Goal: Transaction & Acquisition: Purchase product/service

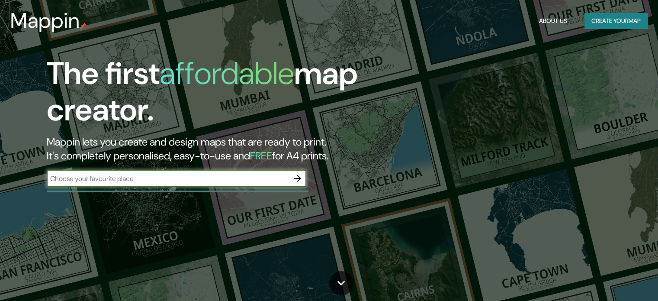
click at [154, 178] on input "text" at bounding box center [168, 178] width 242 height 10
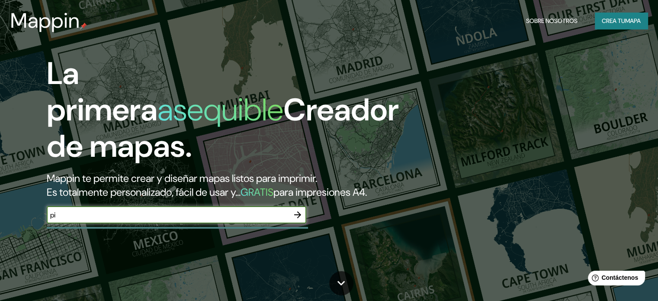
type input "p"
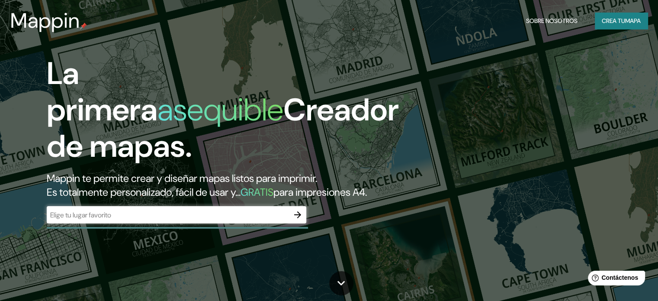
click at [537, 51] on div "La primera asequible Creador de mapas. Mappin te permite crear y diseñar mapas …" at bounding box center [329, 150] width 658 height 301
click at [146, 220] on input "text" at bounding box center [168, 215] width 242 height 10
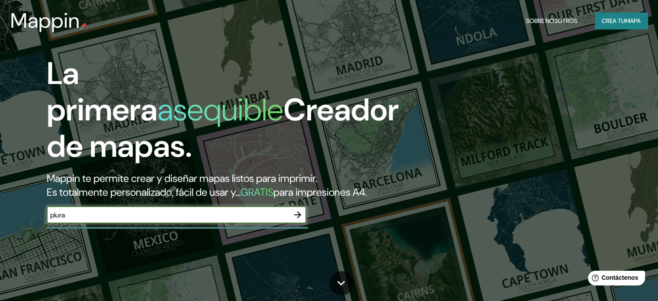
type input "piura"
click at [297, 218] on icon "button" at bounding box center [297, 214] width 7 height 7
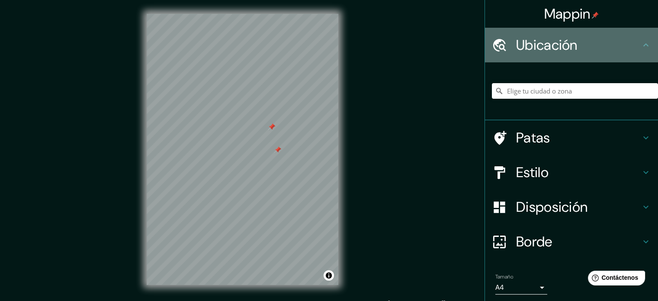
click at [602, 32] on div "Ubicación" at bounding box center [571, 45] width 173 height 35
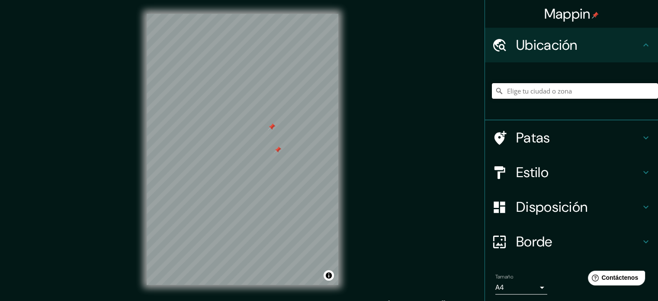
click at [523, 91] on input "Elige tu ciudad o zona" at bounding box center [575, 91] width 166 height 16
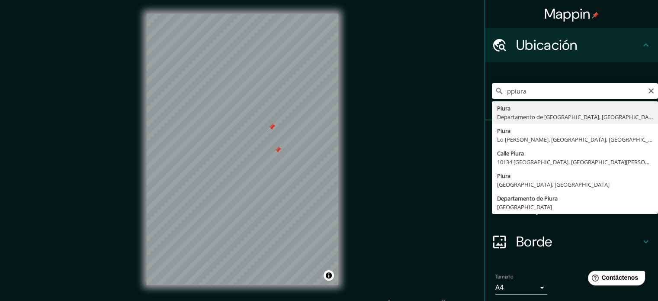
type input "Piura, [GEOGRAPHIC_DATA], [GEOGRAPHIC_DATA]"
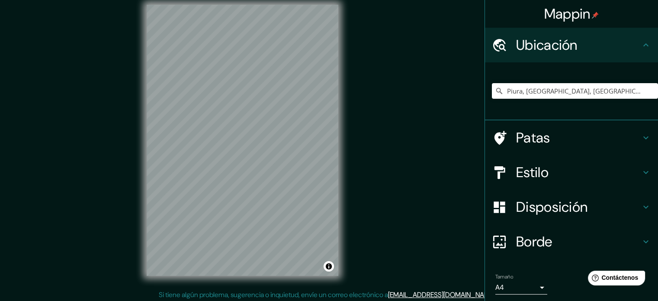
scroll to position [11, 0]
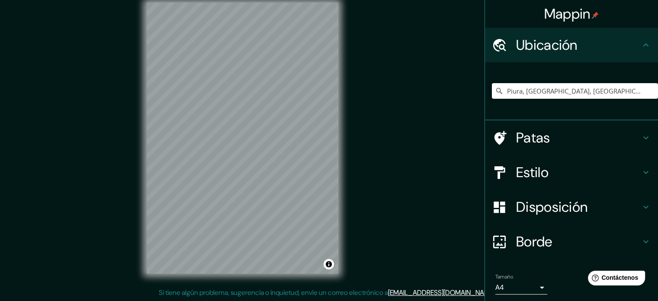
drag, startPoint x: 343, startPoint y: 167, endPoint x: 381, endPoint y: 132, distance: 52.4
click at [381, 132] on div "Mappin Ubicación Piura, [GEOGRAPHIC_DATA], [GEOGRAPHIC_DATA] Patas Estilo Dispo…" at bounding box center [329, 145] width 658 height 312
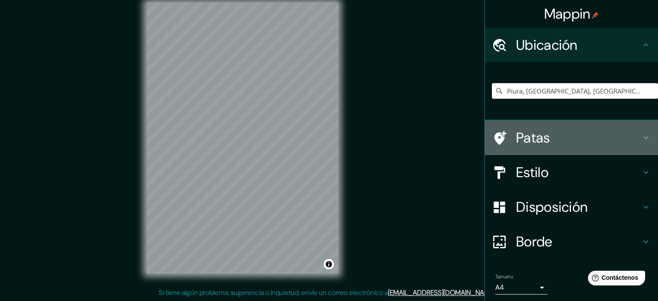
click at [494, 133] on icon at bounding box center [500, 138] width 12 height 14
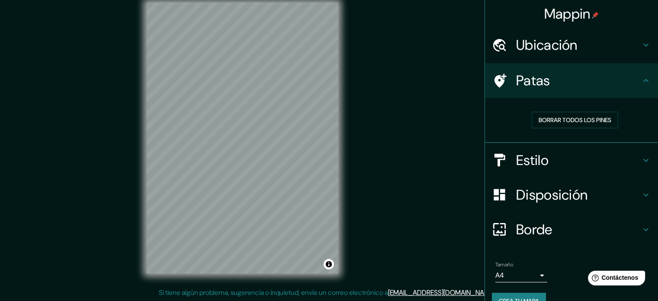
click at [535, 91] on div "Patas" at bounding box center [571, 80] width 173 height 35
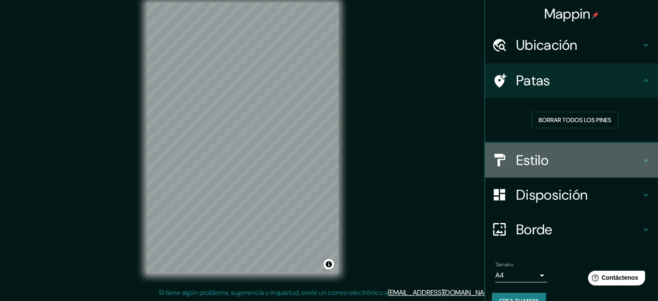
click at [530, 158] on font "Estilo" at bounding box center [532, 160] width 32 height 18
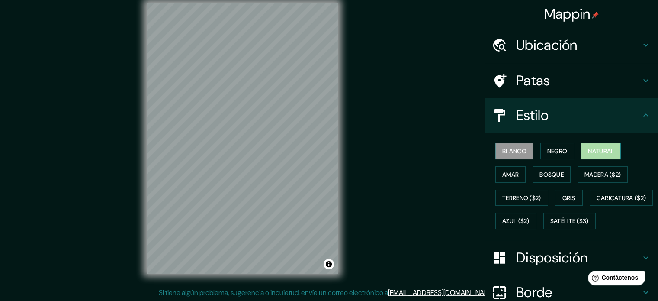
click at [588, 152] on font "Natural" at bounding box center [601, 151] width 26 height 8
click at [539, 169] on font "Bosque" at bounding box center [551, 174] width 24 height 11
click at [593, 148] on font "Natural" at bounding box center [601, 151] width 26 height 8
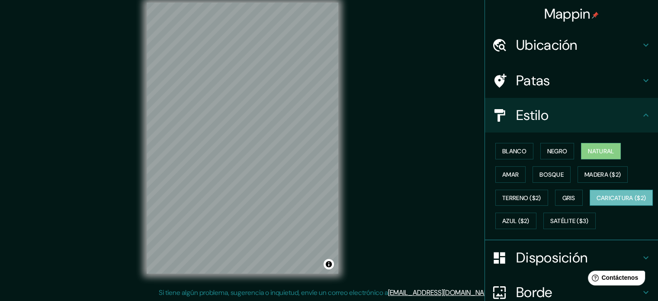
click at [596, 203] on font "Caricatura ($2)" at bounding box center [621, 197] width 50 height 11
click at [543, 229] on button "Satélite ($3)" at bounding box center [569, 220] width 52 height 16
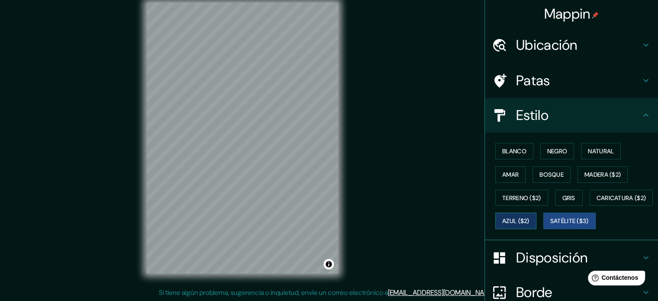
click at [529, 218] on font "Azul ($2)" at bounding box center [515, 221] width 27 height 8
click at [555, 197] on button "Gris" at bounding box center [569, 197] width 28 height 16
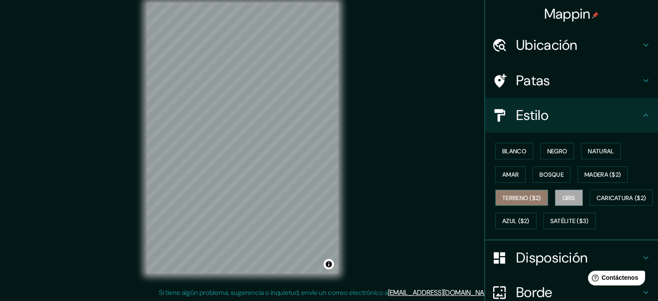
click at [533, 196] on font "Terreno ($2)" at bounding box center [521, 198] width 39 height 8
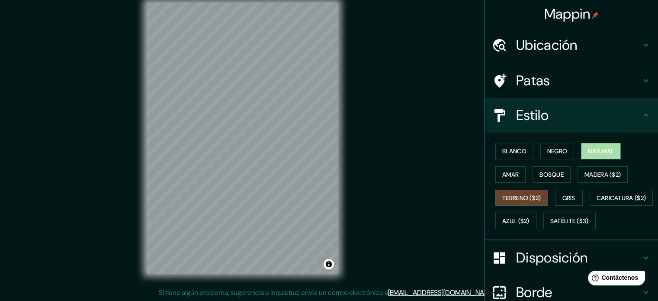
click at [586, 156] on button "Natural" at bounding box center [601, 151] width 40 height 16
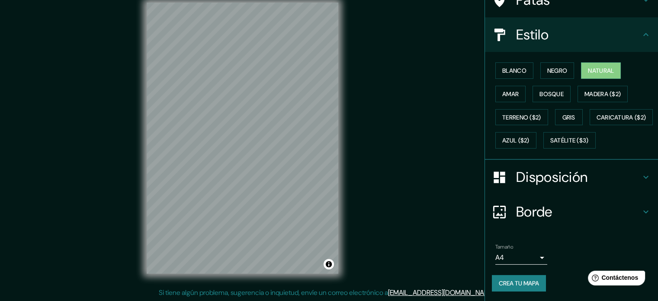
scroll to position [102, 0]
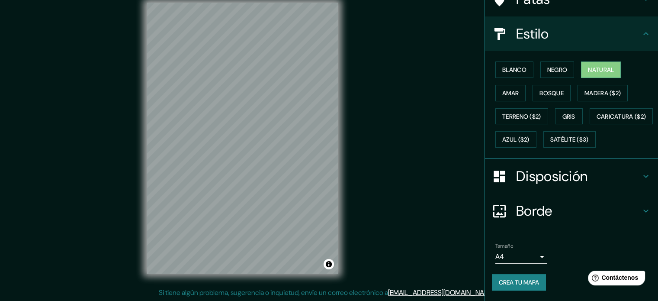
click at [543, 202] on font "Borde" at bounding box center [534, 211] width 36 height 18
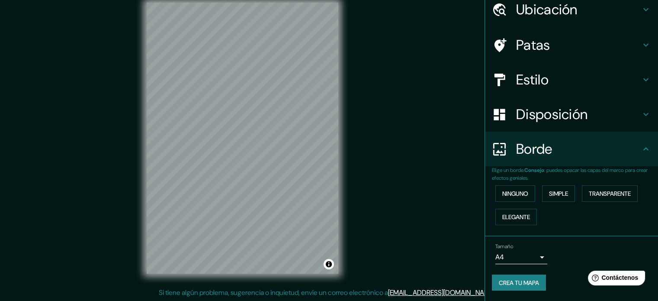
scroll to position [35, 0]
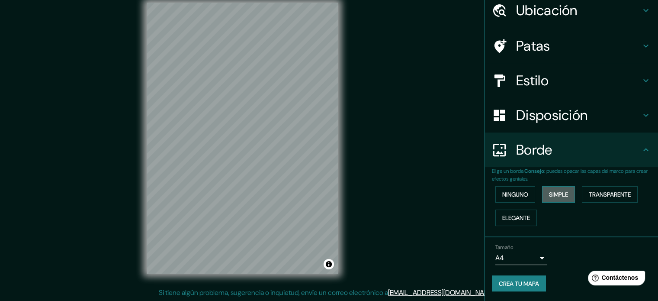
click at [549, 192] on font "Simple" at bounding box center [558, 194] width 19 height 8
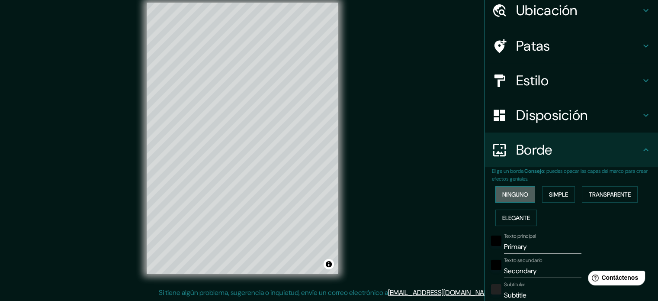
click at [518, 193] on font "Ninguno" at bounding box center [515, 194] width 26 height 8
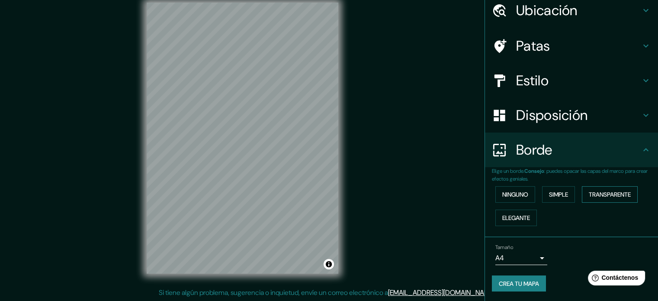
click at [590, 190] on font "Transparente" at bounding box center [610, 194] width 42 height 8
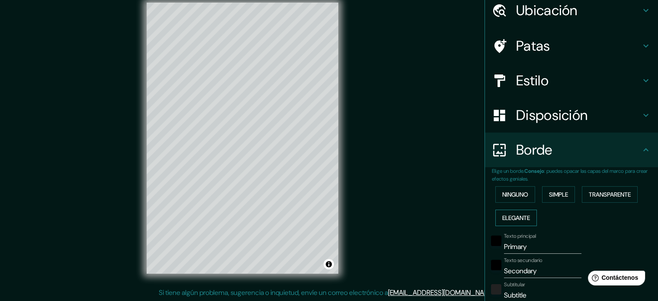
click at [502, 217] on font "Elegante" at bounding box center [516, 218] width 28 height 8
click at [503, 202] on div "Ninguno Simple Transparente Elegante" at bounding box center [575, 206] width 166 height 47
click at [503, 198] on font "Ninguno" at bounding box center [515, 194] width 26 height 11
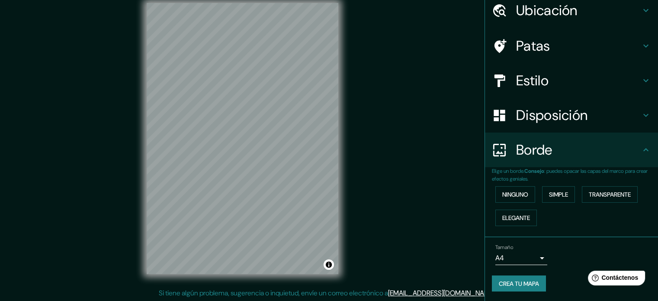
scroll to position [11, 0]
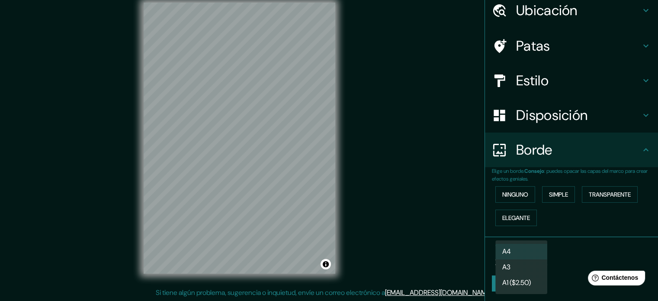
click at [533, 254] on body "Mappin Ubicación Piura, [GEOGRAPHIC_DATA], [GEOGRAPHIC_DATA] Patas Estilo Dispo…" at bounding box center [329, 139] width 658 height 301
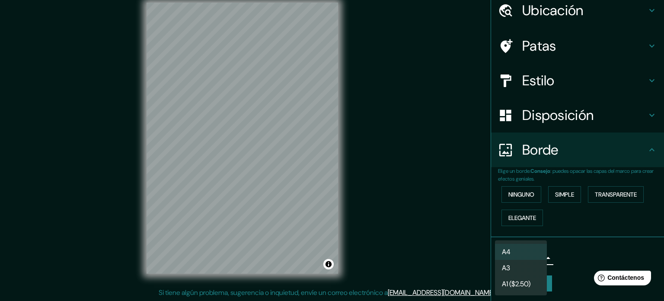
click at [528, 272] on li "A3" at bounding box center [521, 268] width 52 height 16
type input "a4"
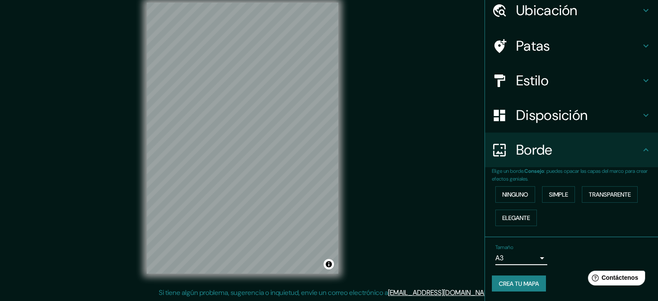
click at [383, 214] on div "Mappin Ubicación Piura, [GEOGRAPHIC_DATA], [GEOGRAPHIC_DATA] Patas Estilo Dispo…" at bounding box center [329, 145] width 658 height 312
click at [505, 284] on font "Crea tu mapa" at bounding box center [519, 283] width 40 height 8
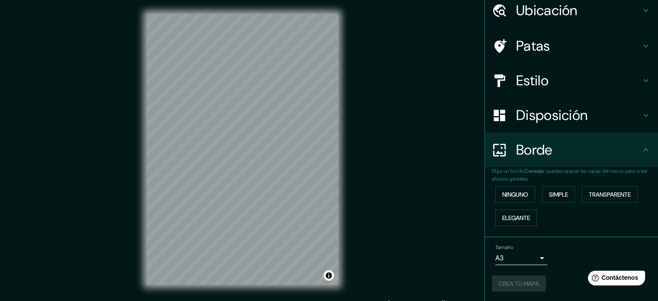
scroll to position [0, 0]
click at [571, 99] on div "Disposición" at bounding box center [571, 115] width 173 height 35
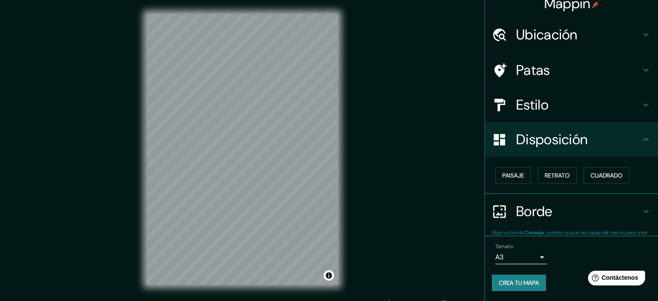
scroll to position [10, 0]
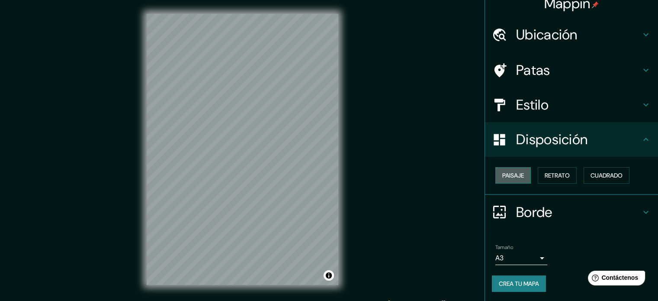
click at [502, 175] on font "Paisaje" at bounding box center [513, 175] width 22 height 8
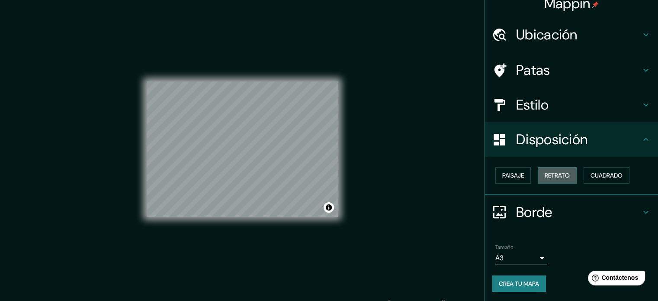
click at [545, 178] on font "Retrato" at bounding box center [557, 175] width 25 height 8
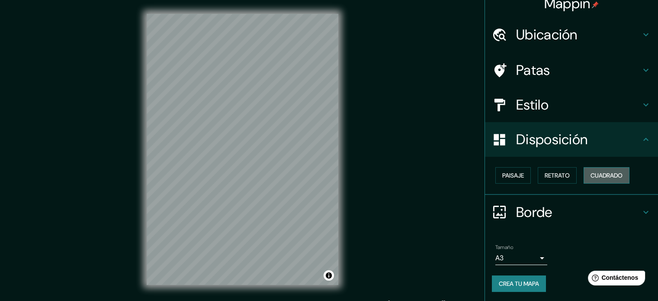
click at [599, 175] on font "Cuadrado" at bounding box center [606, 175] width 32 height 8
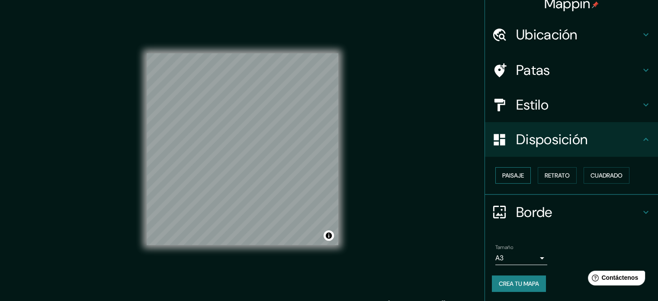
click at [520, 176] on button "Paisaje" at bounding box center [512, 175] width 35 height 16
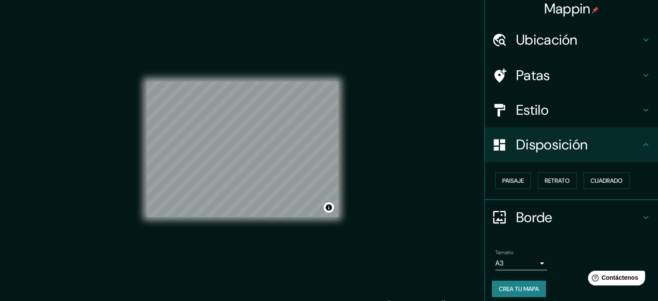
scroll to position [0, 0]
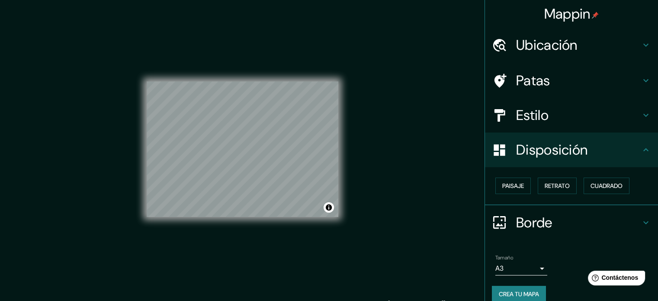
click at [524, 115] on font "Estilo" at bounding box center [532, 115] width 32 height 18
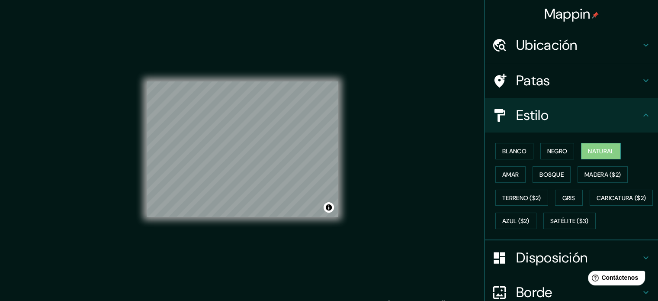
click at [589, 150] on font "Natural" at bounding box center [601, 151] width 26 height 8
drag, startPoint x: 589, startPoint y: 150, endPoint x: 445, endPoint y: 37, distance: 183.0
click at [445, 37] on div "Mappin Ubicación Piura, [GEOGRAPHIC_DATA], [GEOGRAPHIC_DATA] Patas Estilo Blanc…" at bounding box center [329, 156] width 658 height 312
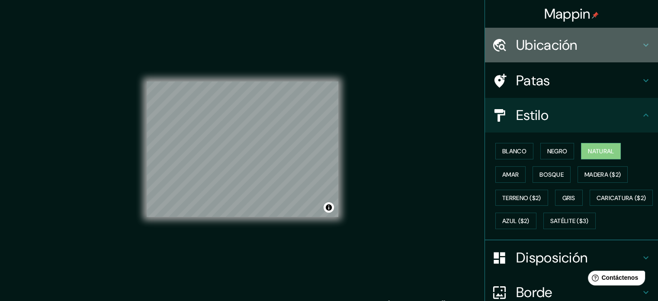
click at [495, 38] on icon at bounding box center [499, 45] width 15 height 15
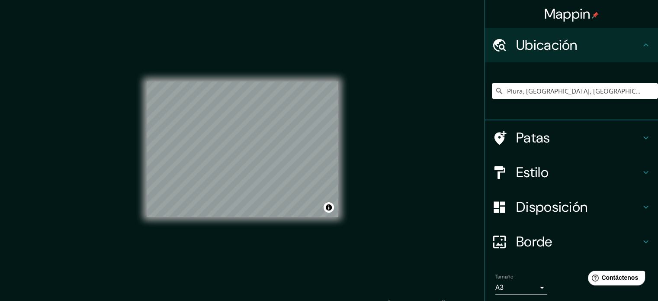
click at [415, 72] on div "Mappin Ubicación Piura, [GEOGRAPHIC_DATA], [GEOGRAPHIC_DATA] Patas Estilo Dispo…" at bounding box center [329, 156] width 658 height 312
click at [550, 177] on h4 "Estilo" at bounding box center [578, 171] width 125 height 17
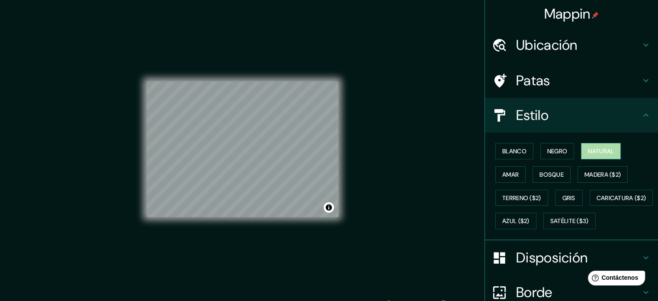
click at [588, 153] on font "Natural" at bounding box center [601, 151] width 26 height 8
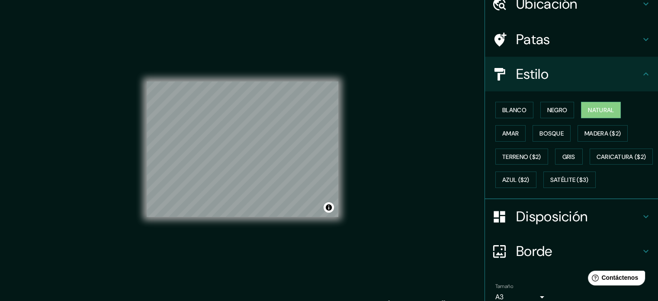
scroll to position [43, 0]
